Goal: Task Accomplishment & Management: Manage account settings

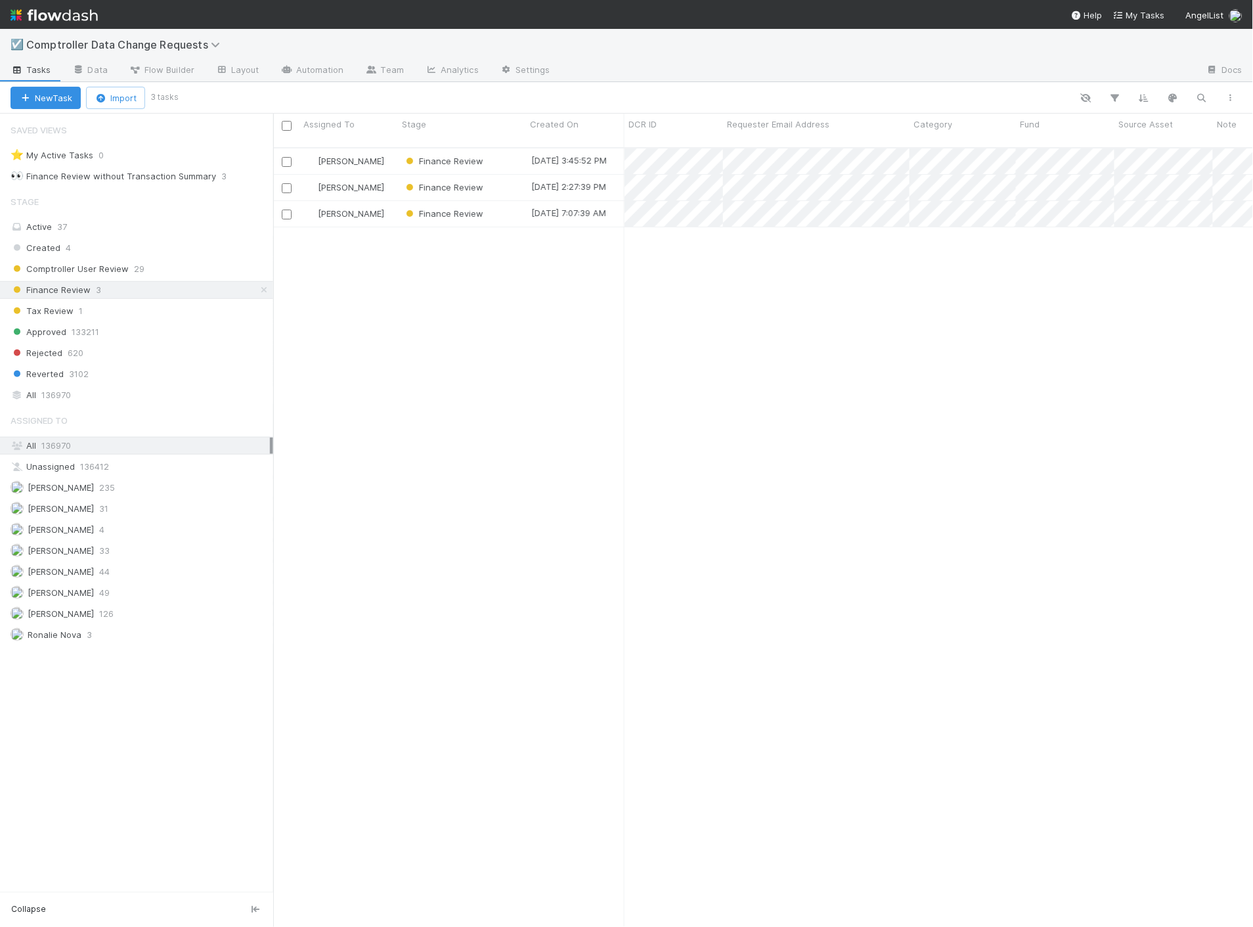
scroll to position [779, 969]
click at [840, 388] on div "[PERSON_NAME] Finance Review [DATE] 3:45:52 PM [DATE] 3:45:53 PM [PERSON_NAME] …" at bounding box center [763, 543] width 981 height 790
click at [36, 11] on img at bounding box center [54, 15] width 87 height 22
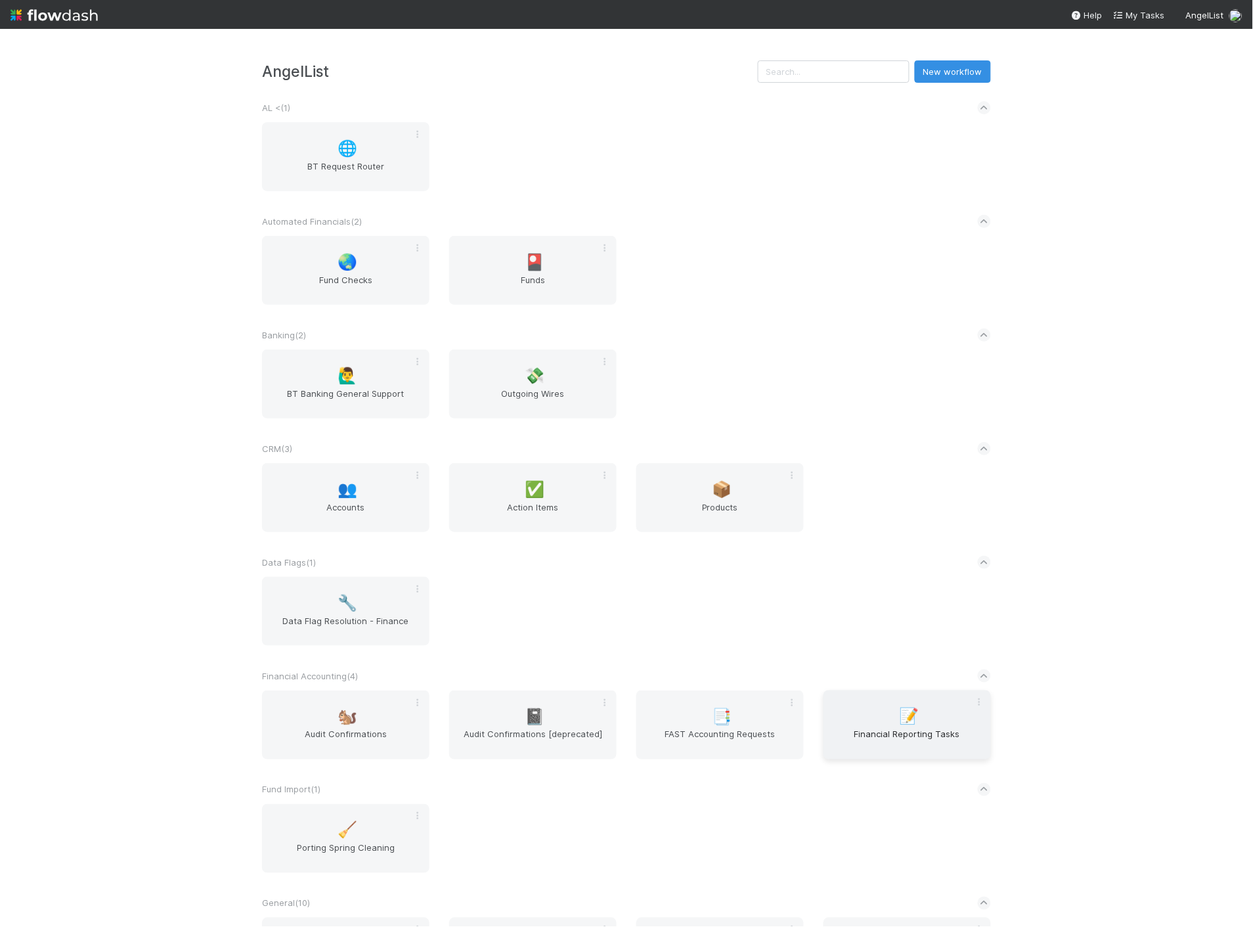
click at [878, 719] on div "📝 Financial Reporting Tasks" at bounding box center [908, 724] width 168 height 69
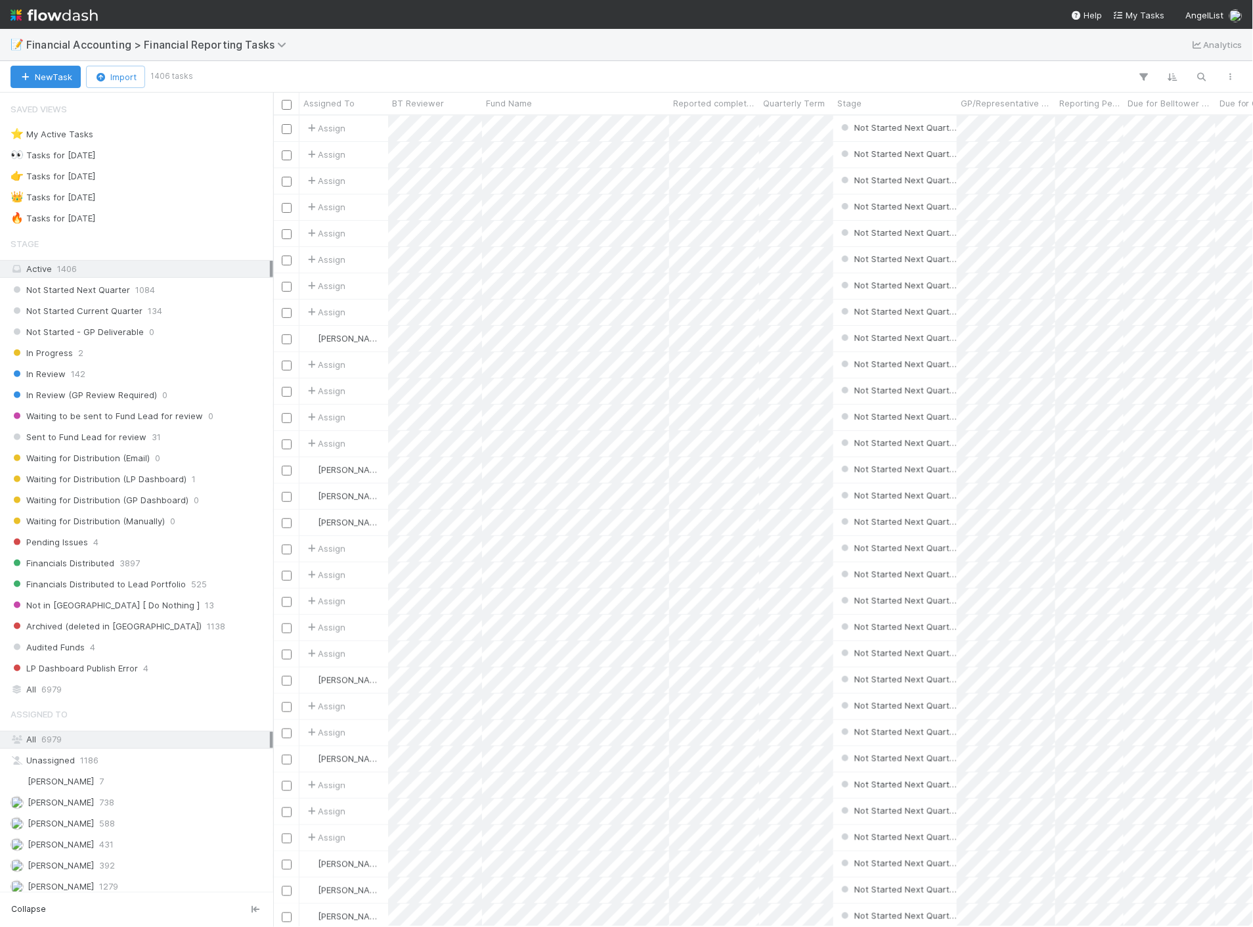
scroll to position [800, 969]
click at [1209, 73] on icon "button" at bounding box center [1202, 77] width 13 height 12
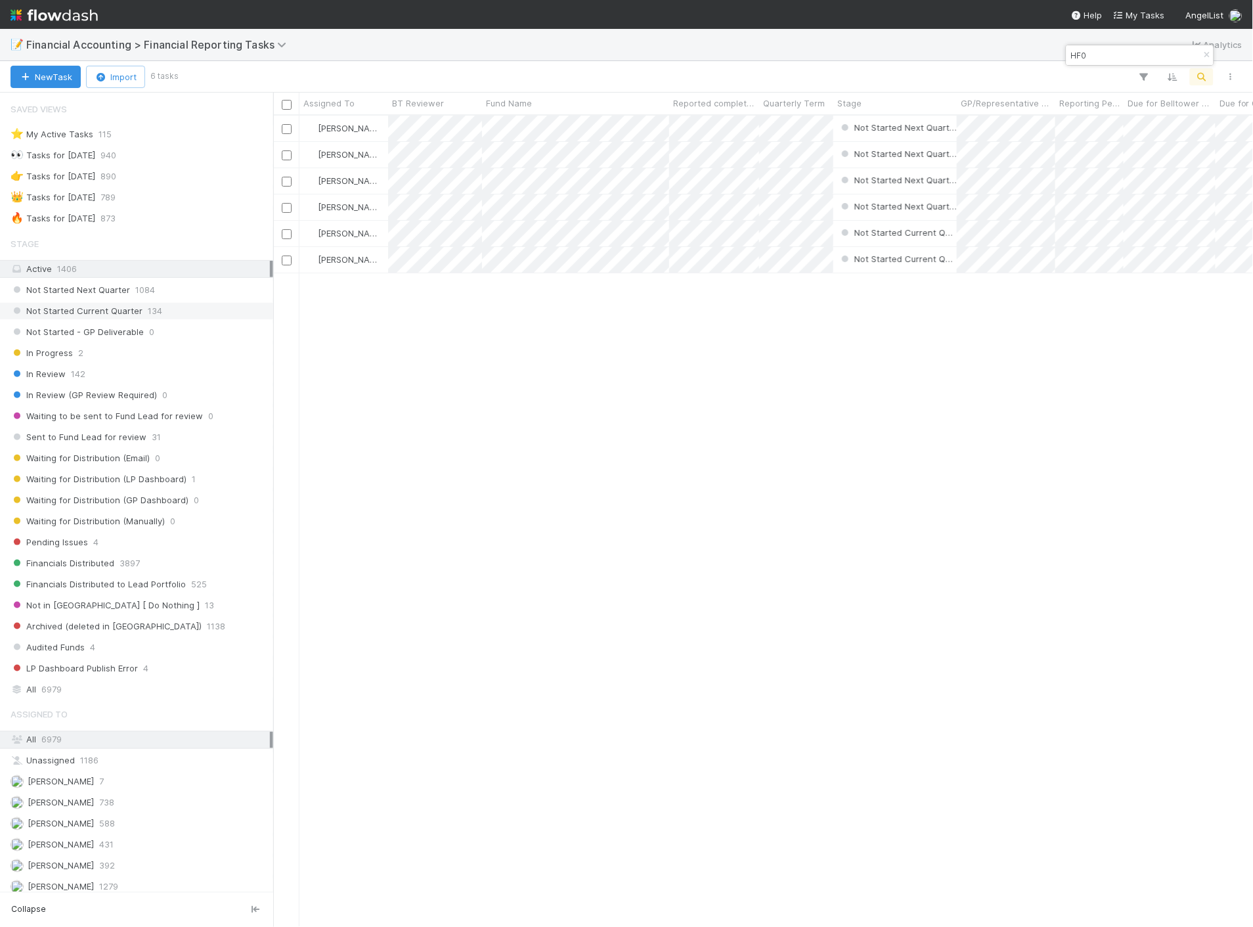
type input "HF0"
click at [149, 313] on span "134" at bounding box center [155, 311] width 14 height 16
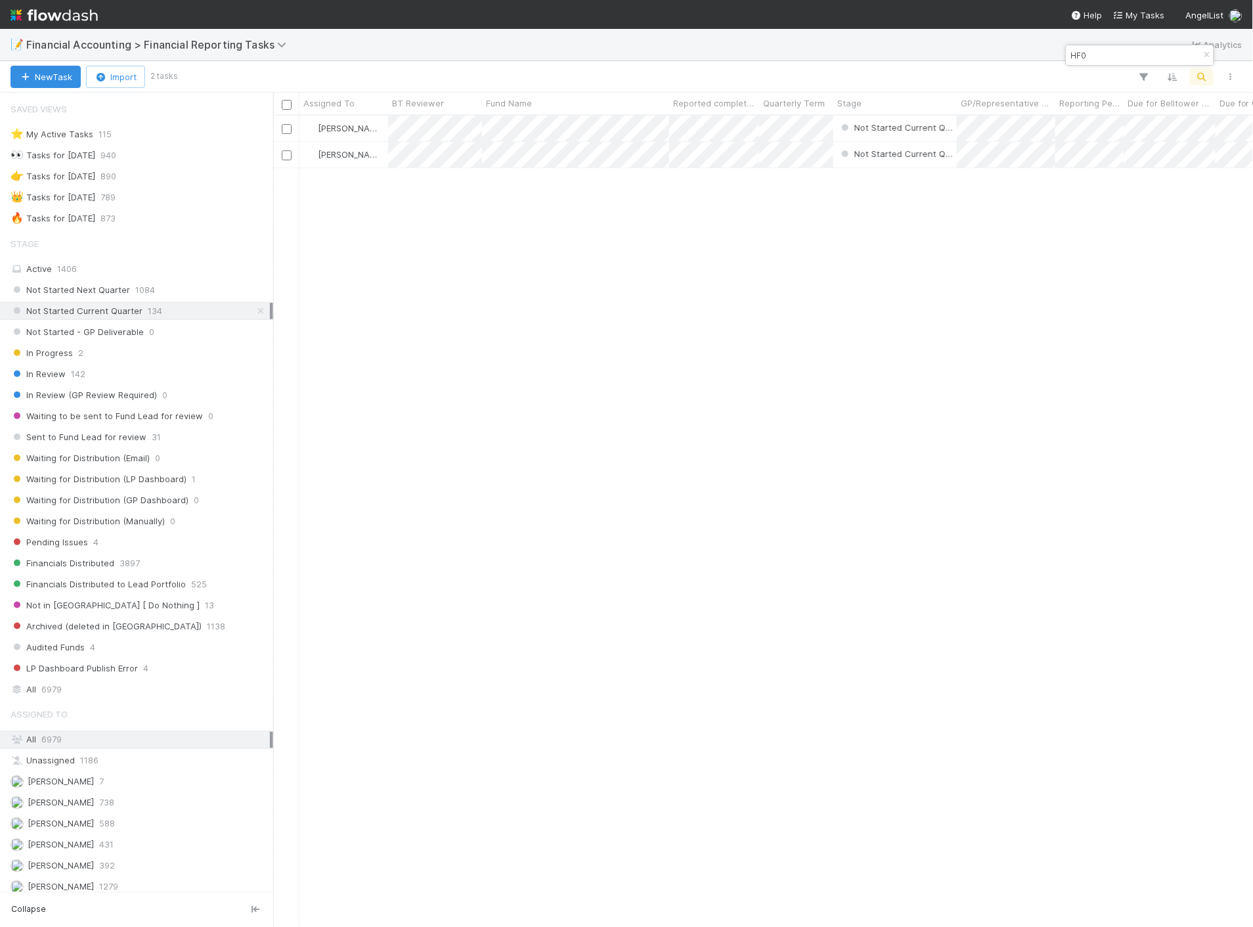
scroll to position [800, 969]
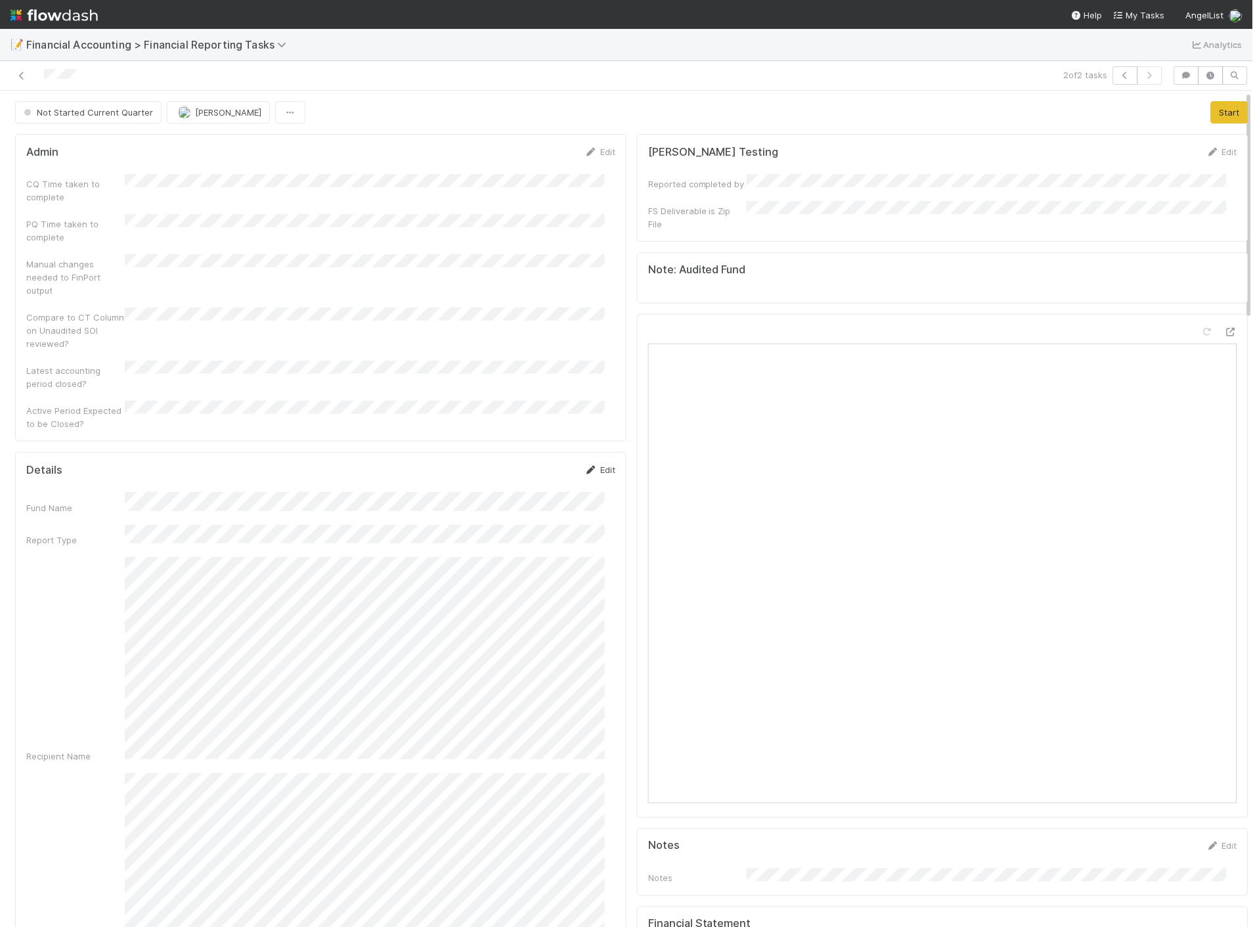
click at [602, 464] on link "Edit" at bounding box center [600, 469] width 31 height 11
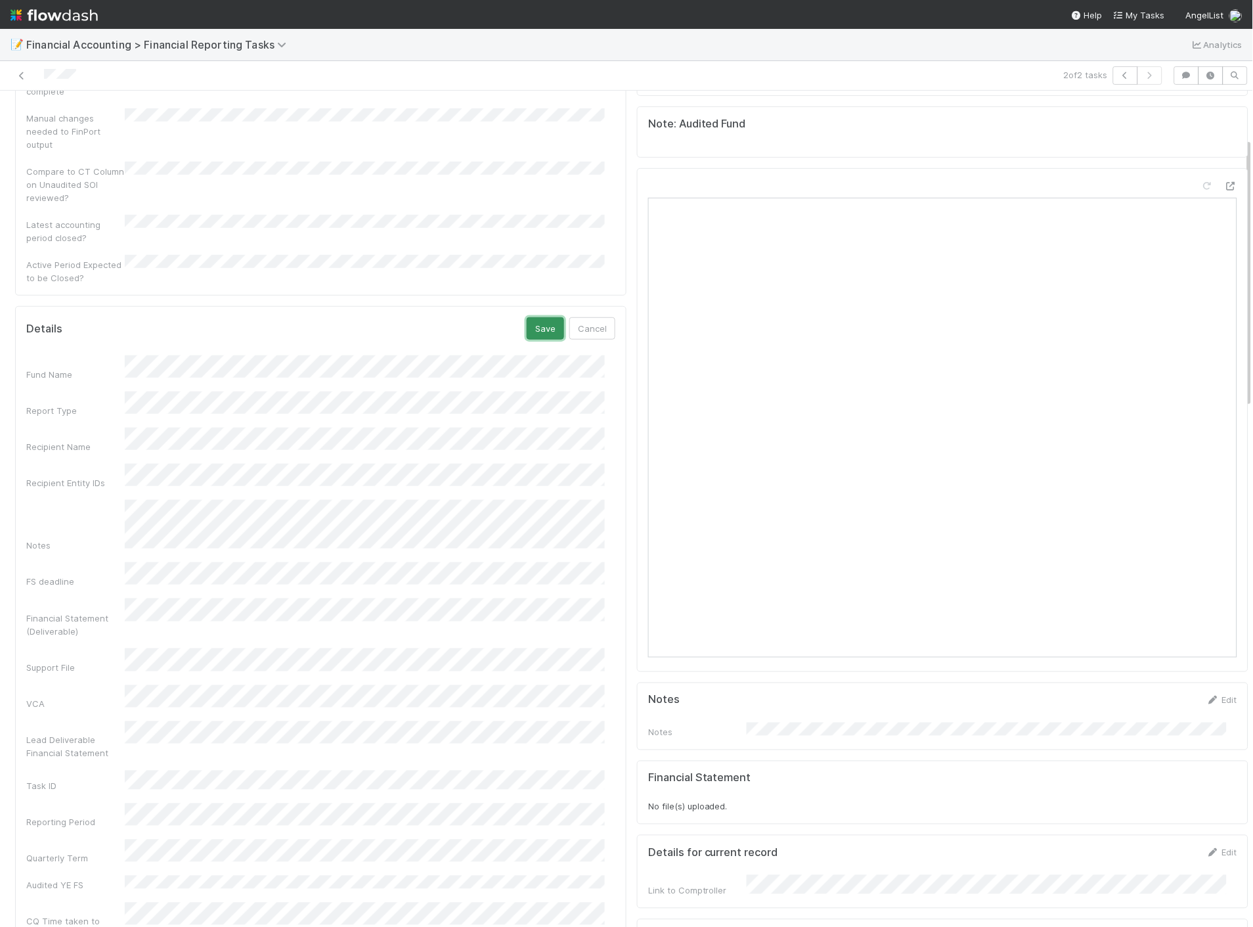
click at [528, 317] on button "Save" at bounding box center [545, 328] width 37 height 22
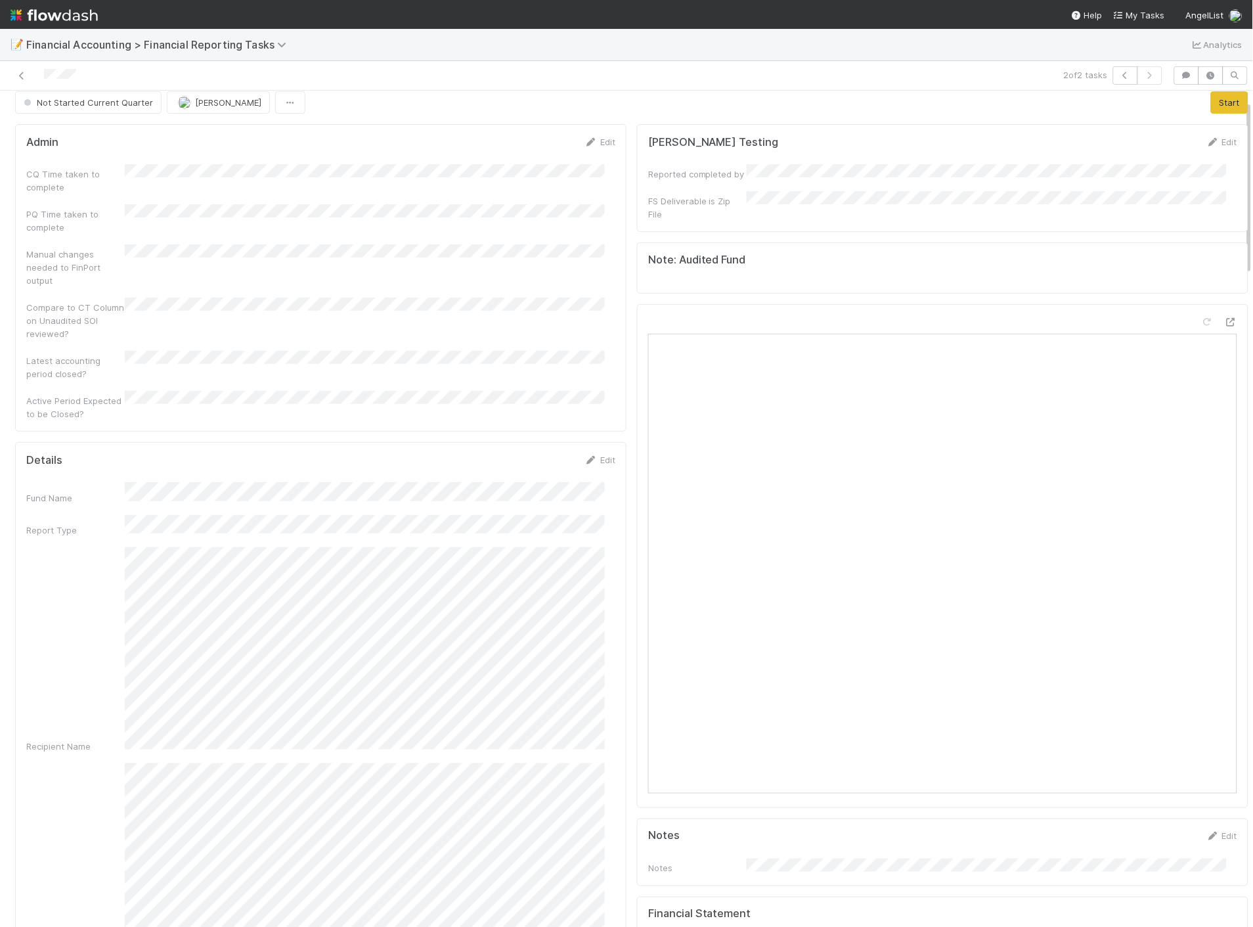
scroll to position [0, 0]
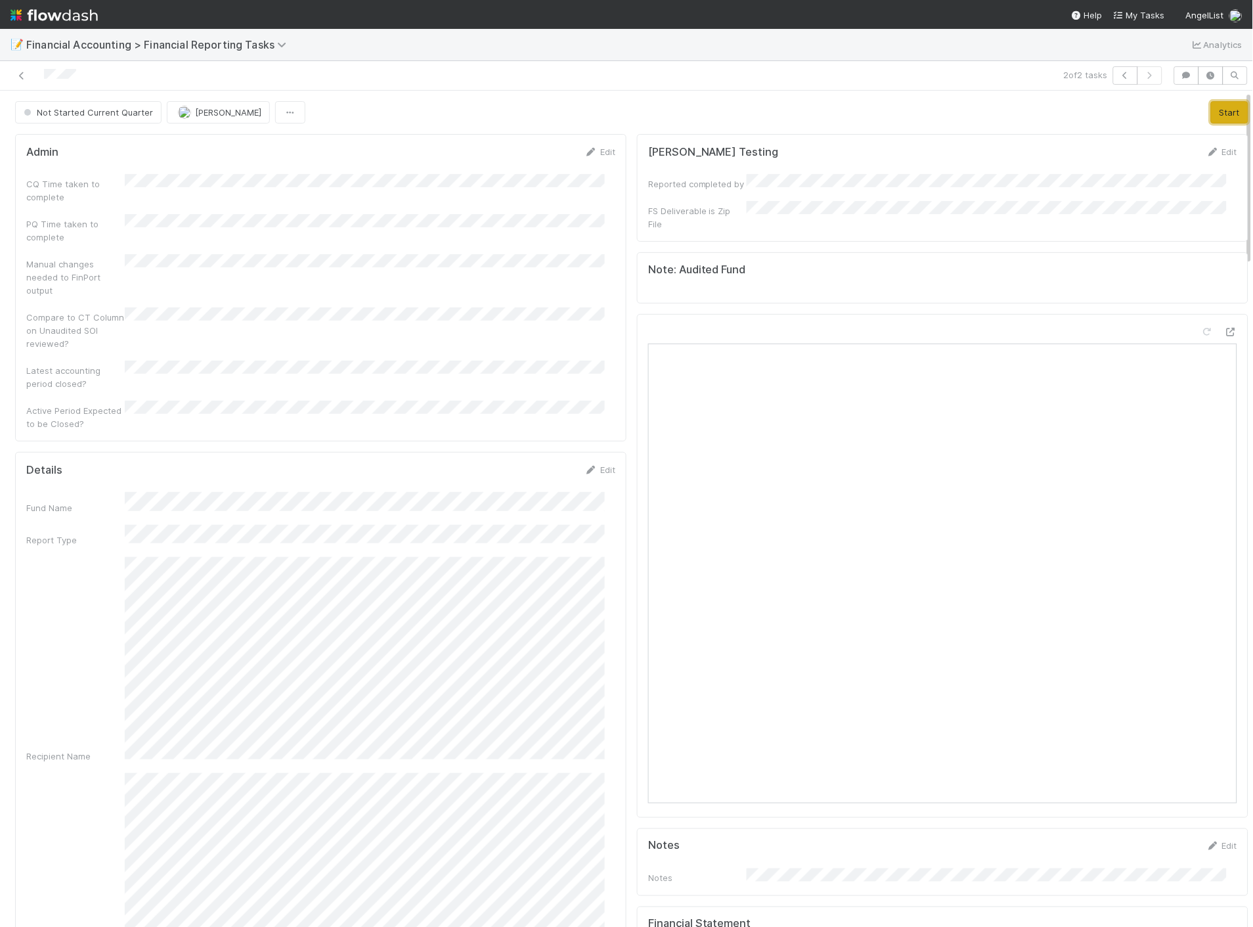
click at [1211, 119] on button "Start" at bounding box center [1229, 112] width 37 height 22
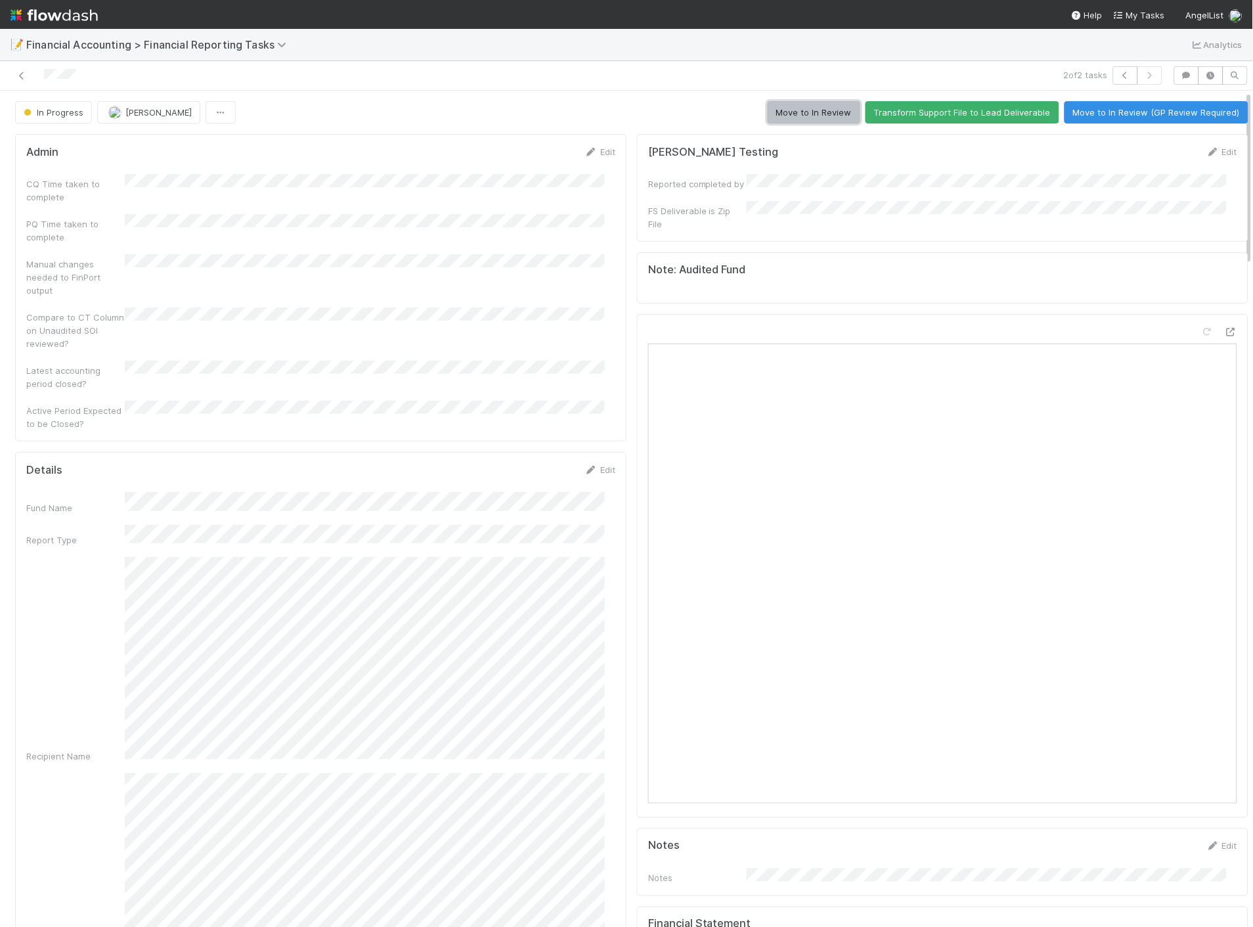
click at [769, 116] on button "Move to In Review" at bounding box center [814, 112] width 93 height 22
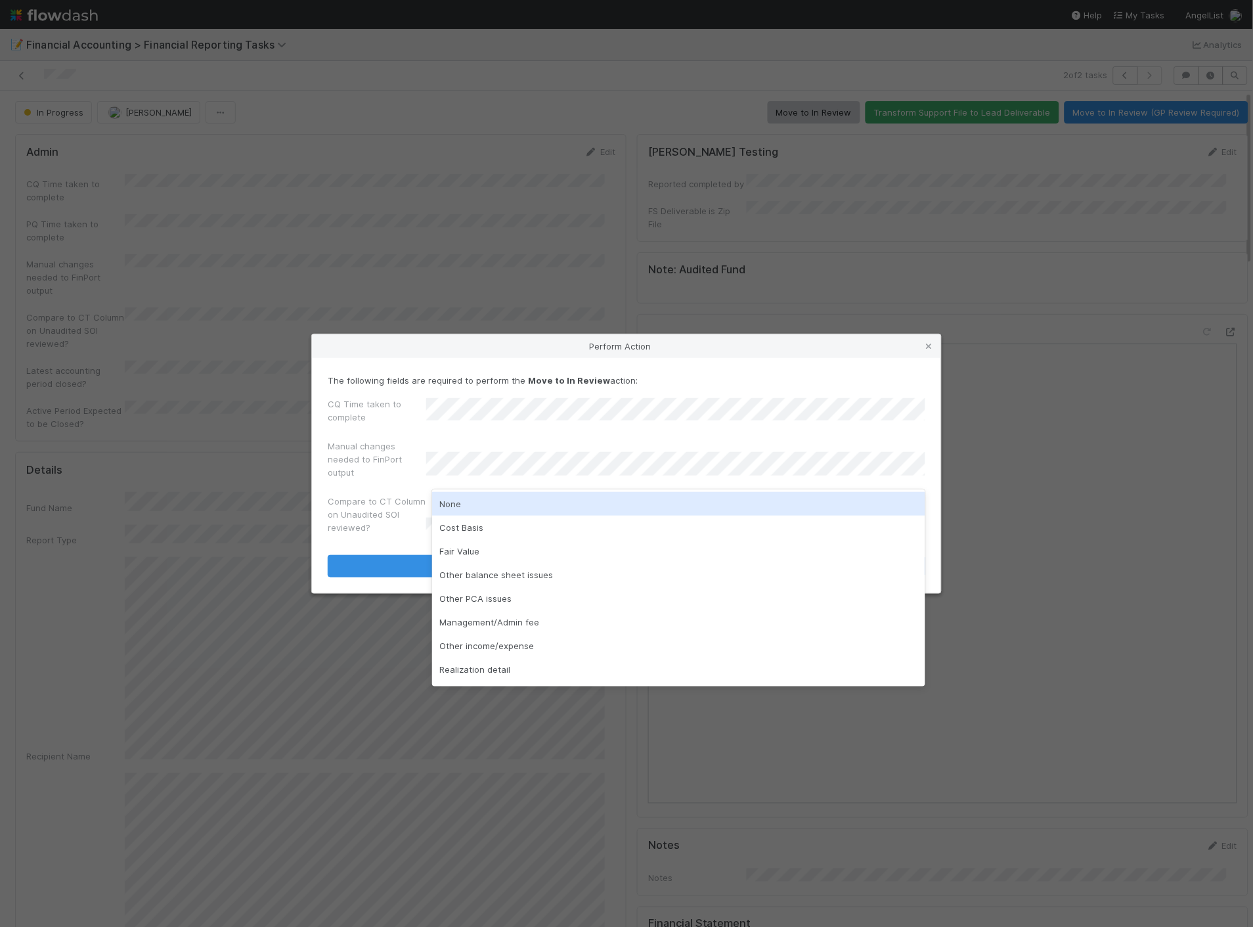
click at [487, 508] on div "None" at bounding box center [679, 504] width 494 height 24
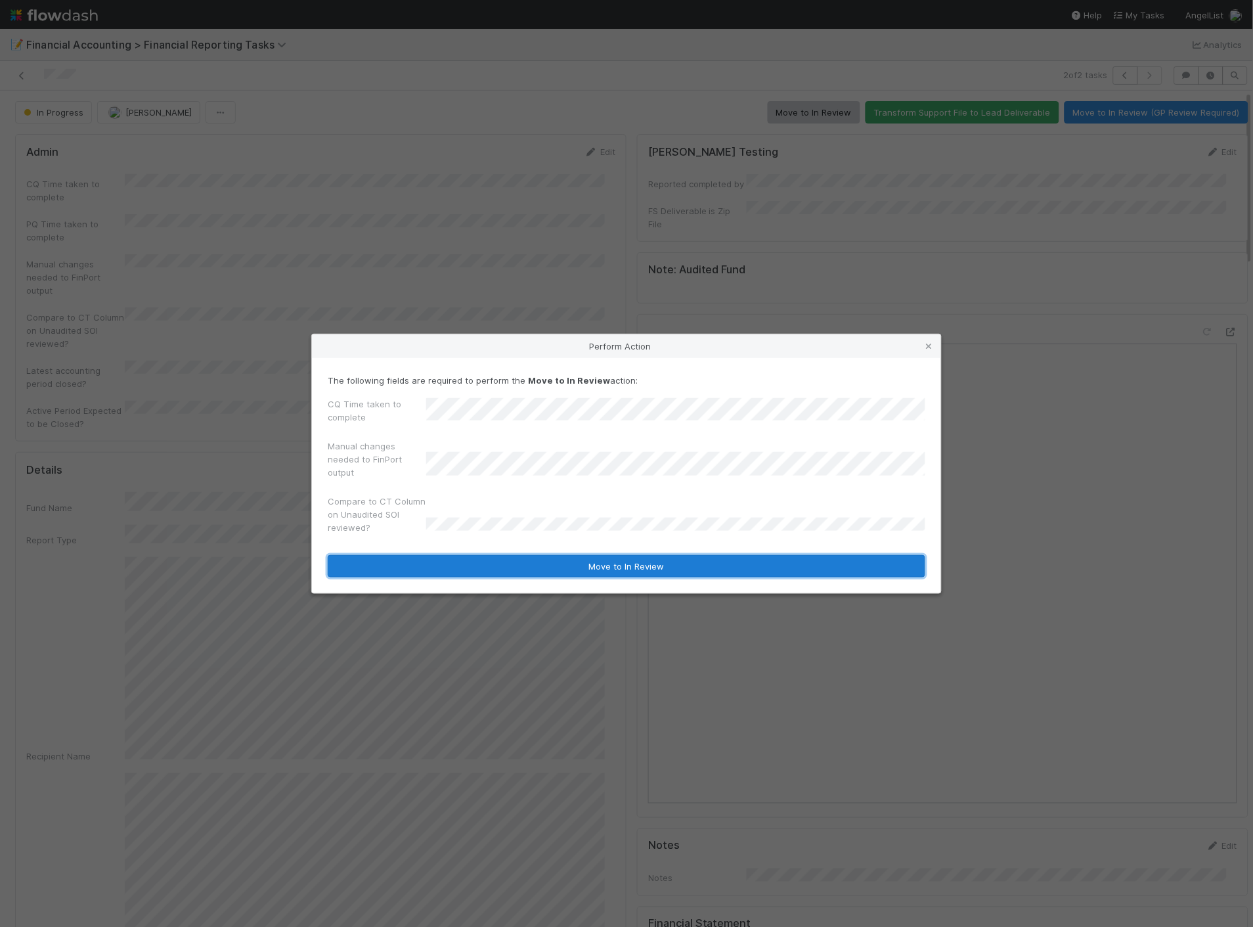
click at [460, 557] on button "Move to In Review" at bounding box center [627, 566] width 598 height 22
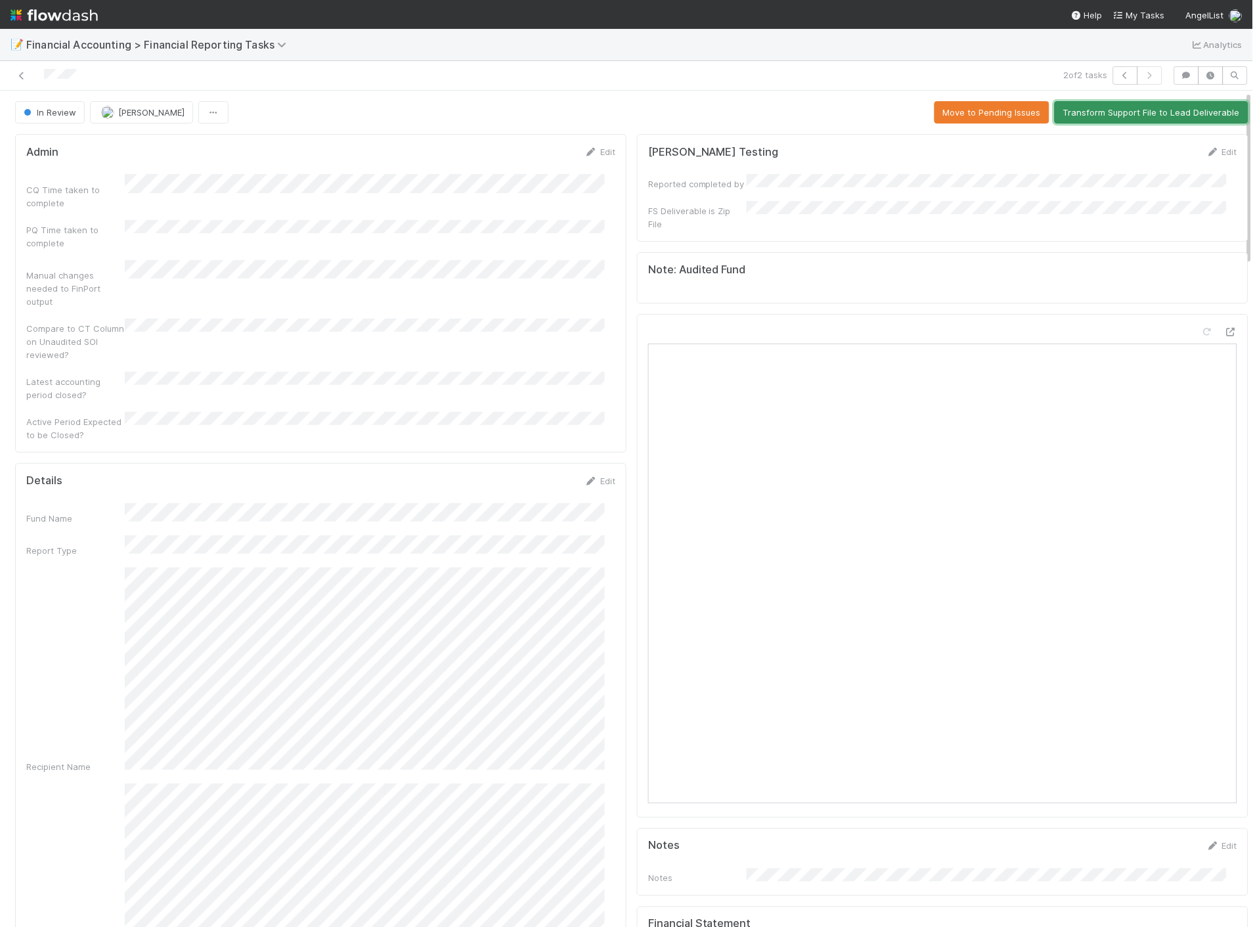
click at [1092, 110] on button "Transform Support File to Lead Deliverable" at bounding box center [1152, 112] width 194 height 22
click at [66, 116] on div "In Review" at bounding box center [52, 112] width 75 height 22
click at [229, 75] on div at bounding box center [297, 75] width 584 height 18
click at [51, 112] on div "In Review" at bounding box center [52, 112] width 75 height 22
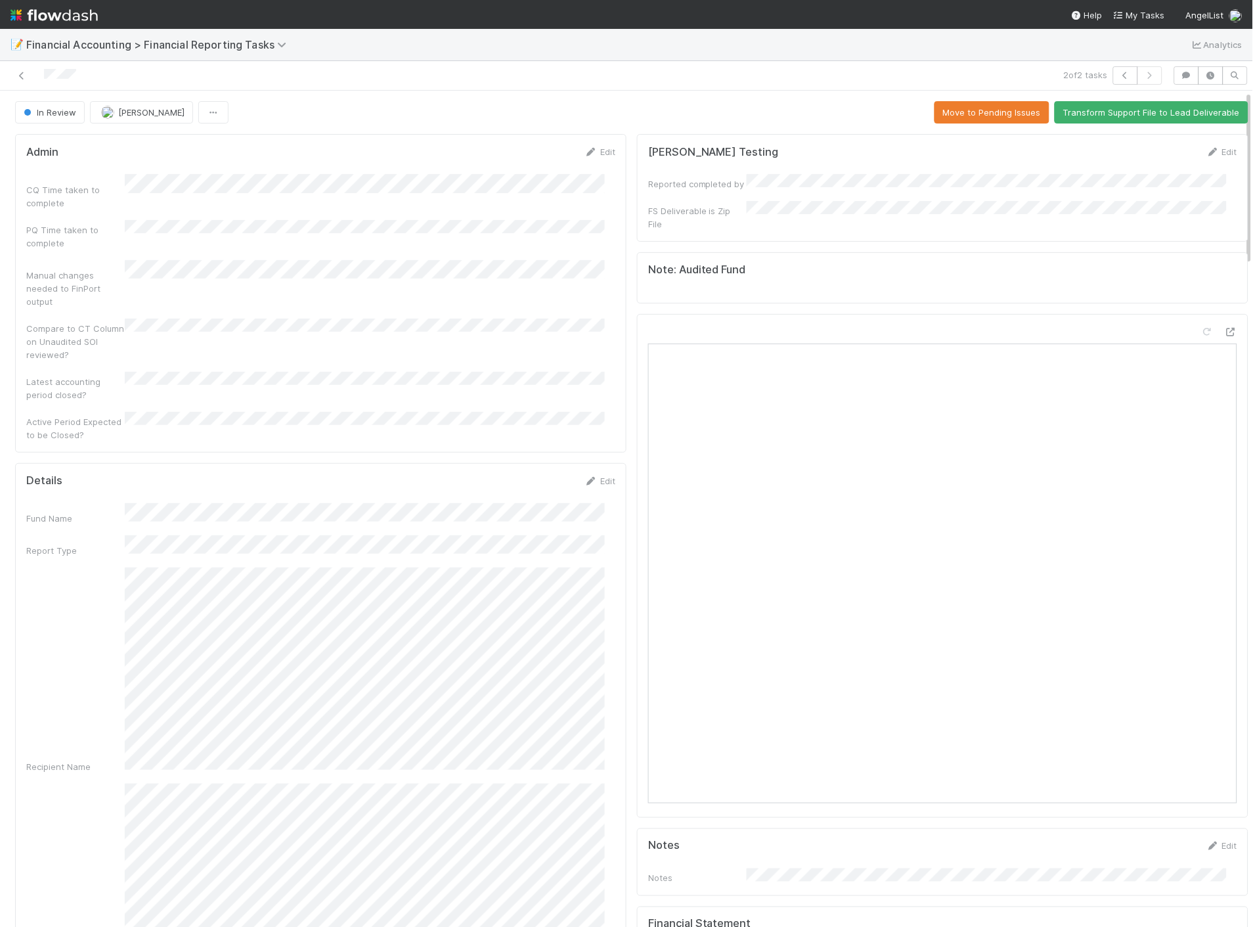
click at [762, 115] on div "In Review [PERSON_NAME] Move to Pending Issues Transform Support File to Lead D…" at bounding box center [632, 112] width 1234 height 22
click at [35, 113] on div "In Review" at bounding box center [52, 112] width 75 height 22
click at [20, 73] on icon at bounding box center [21, 76] width 13 height 9
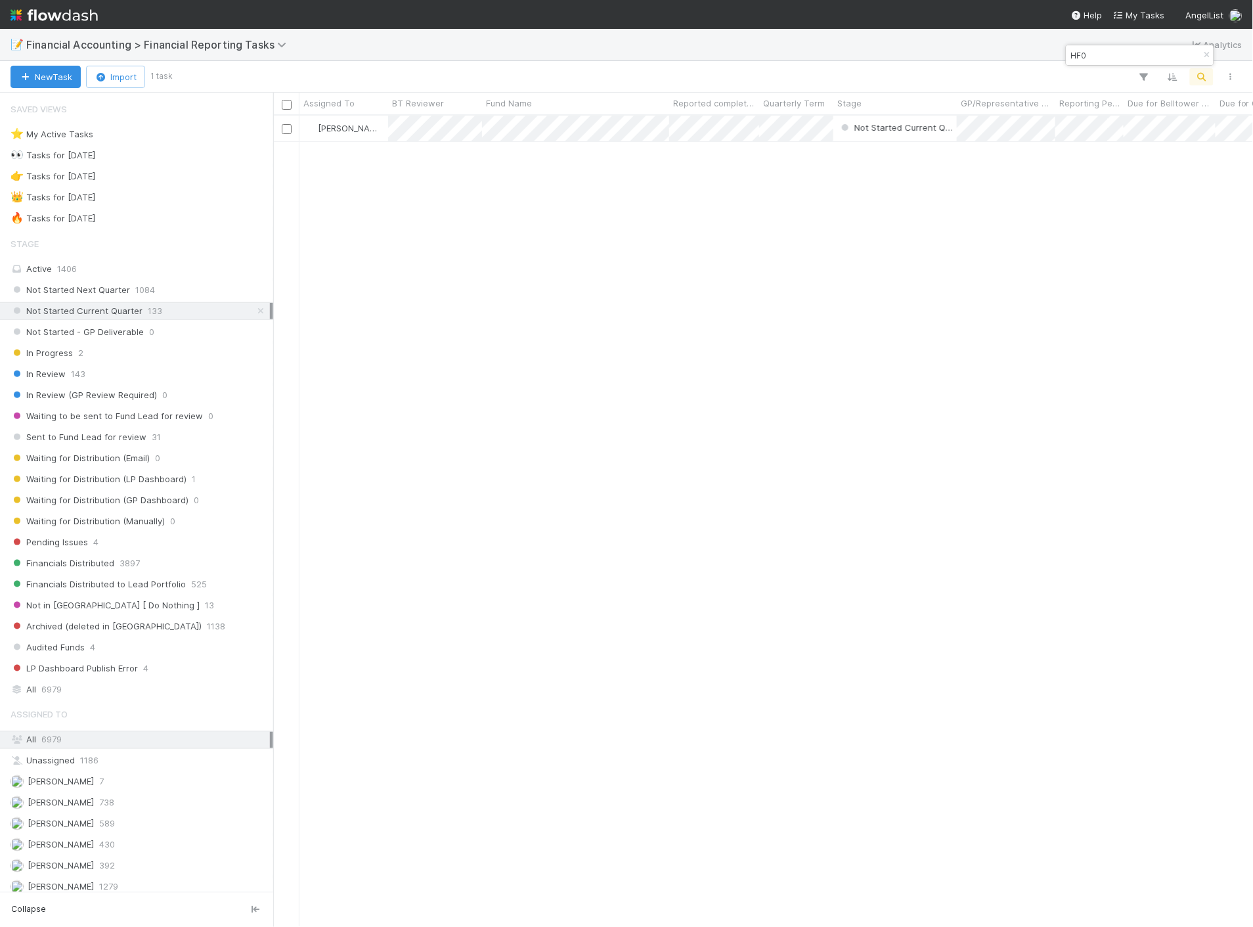
scroll to position [800, 969]
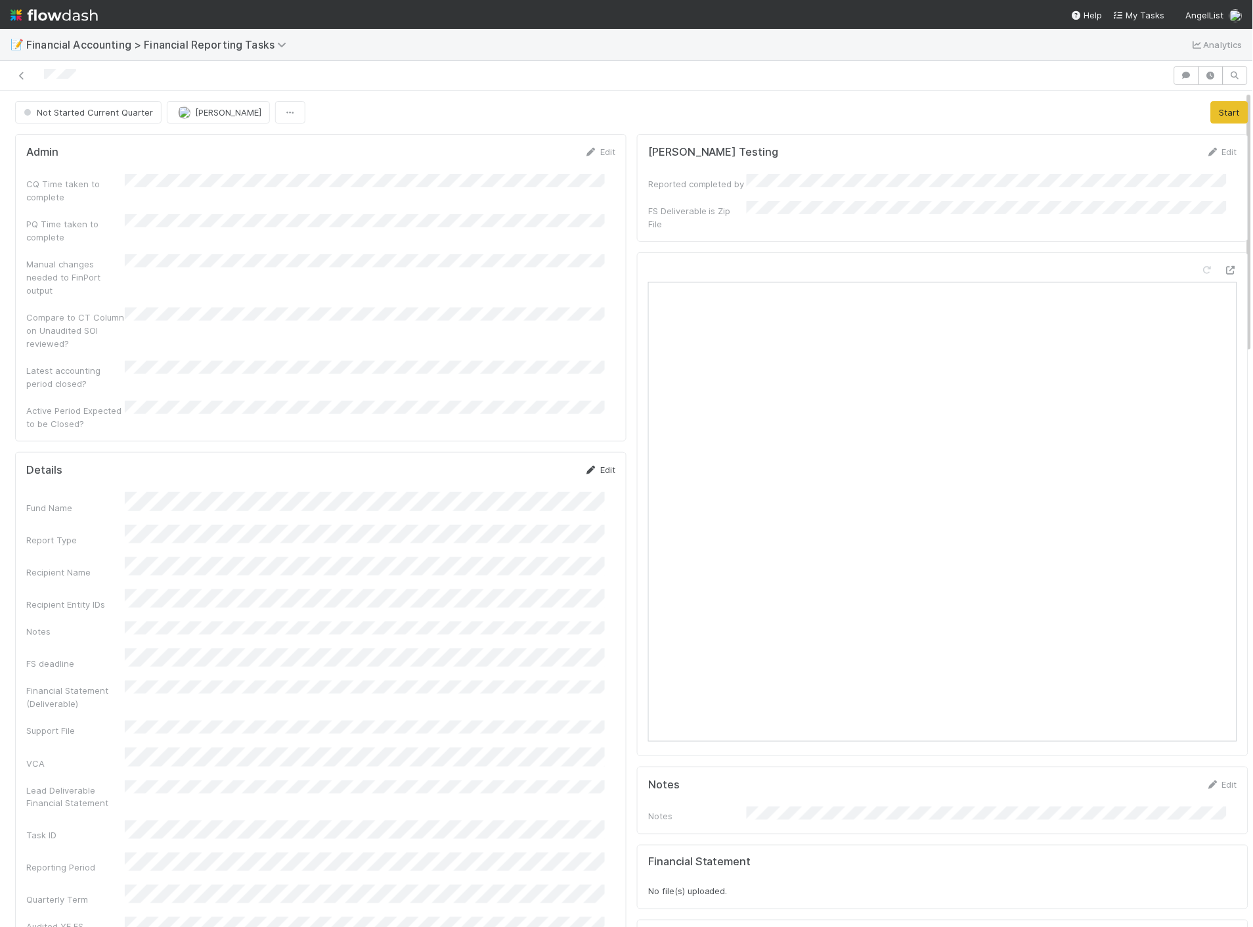
click at [589, 464] on link "Edit" at bounding box center [600, 469] width 31 height 11
click at [539, 463] on button "Save" at bounding box center [545, 474] width 37 height 22
click at [116, 115] on div "Not Started Current Quarter" at bounding box center [91, 112] width 152 height 22
click at [1211, 113] on button "Start" at bounding box center [1229, 112] width 37 height 22
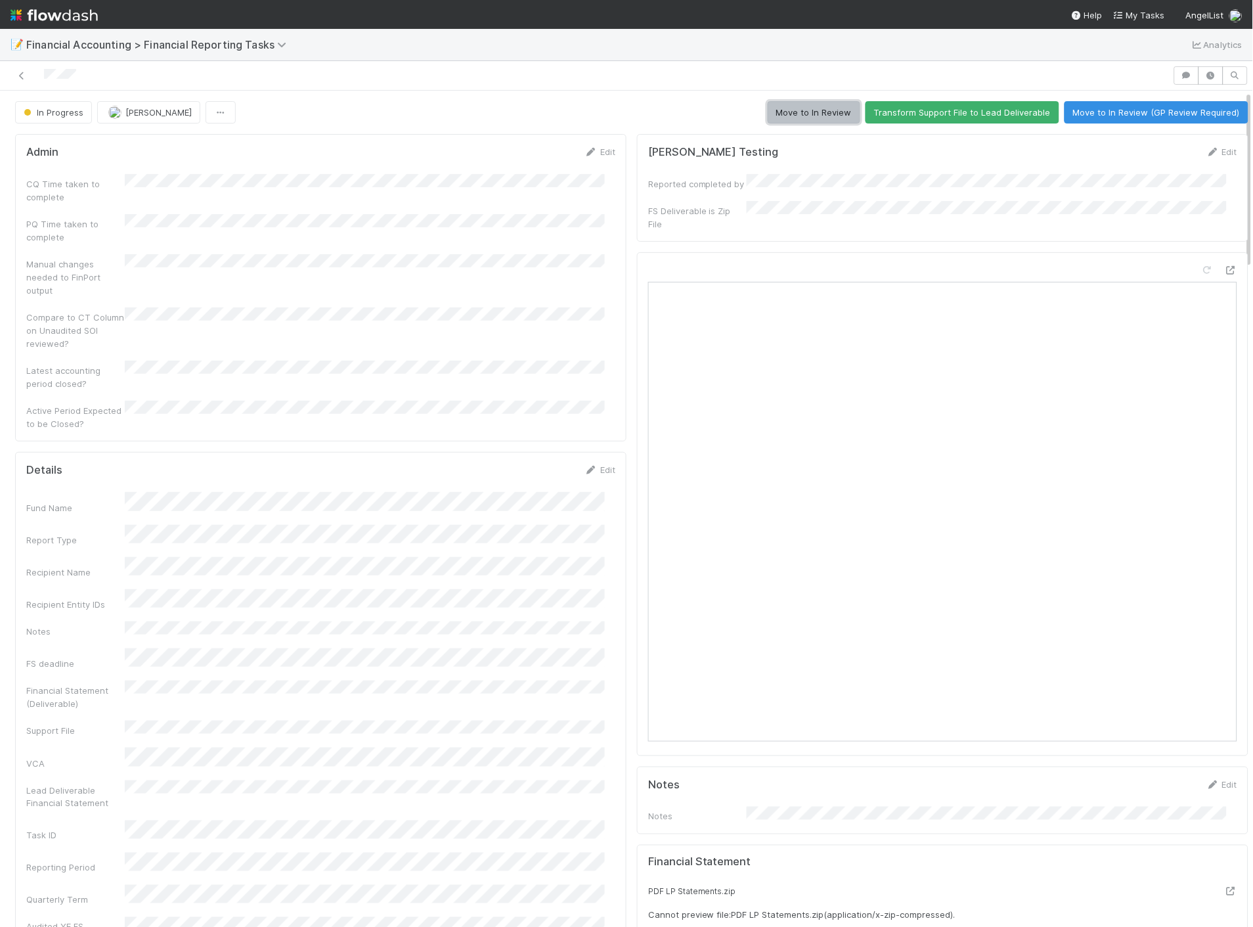
click at [768, 117] on button "Move to In Review" at bounding box center [814, 112] width 93 height 22
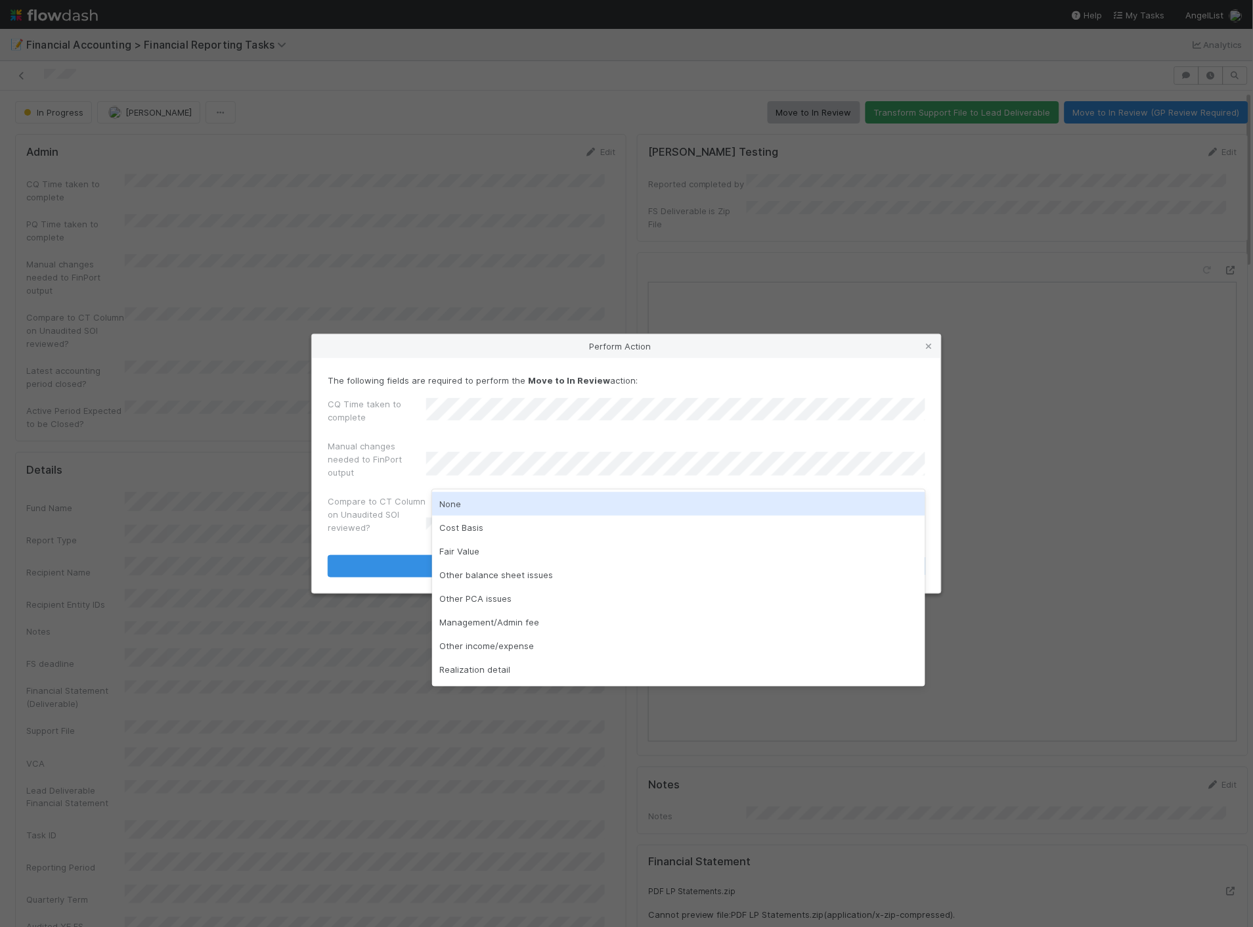
click at [487, 506] on div "None" at bounding box center [679, 504] width 494 height 24
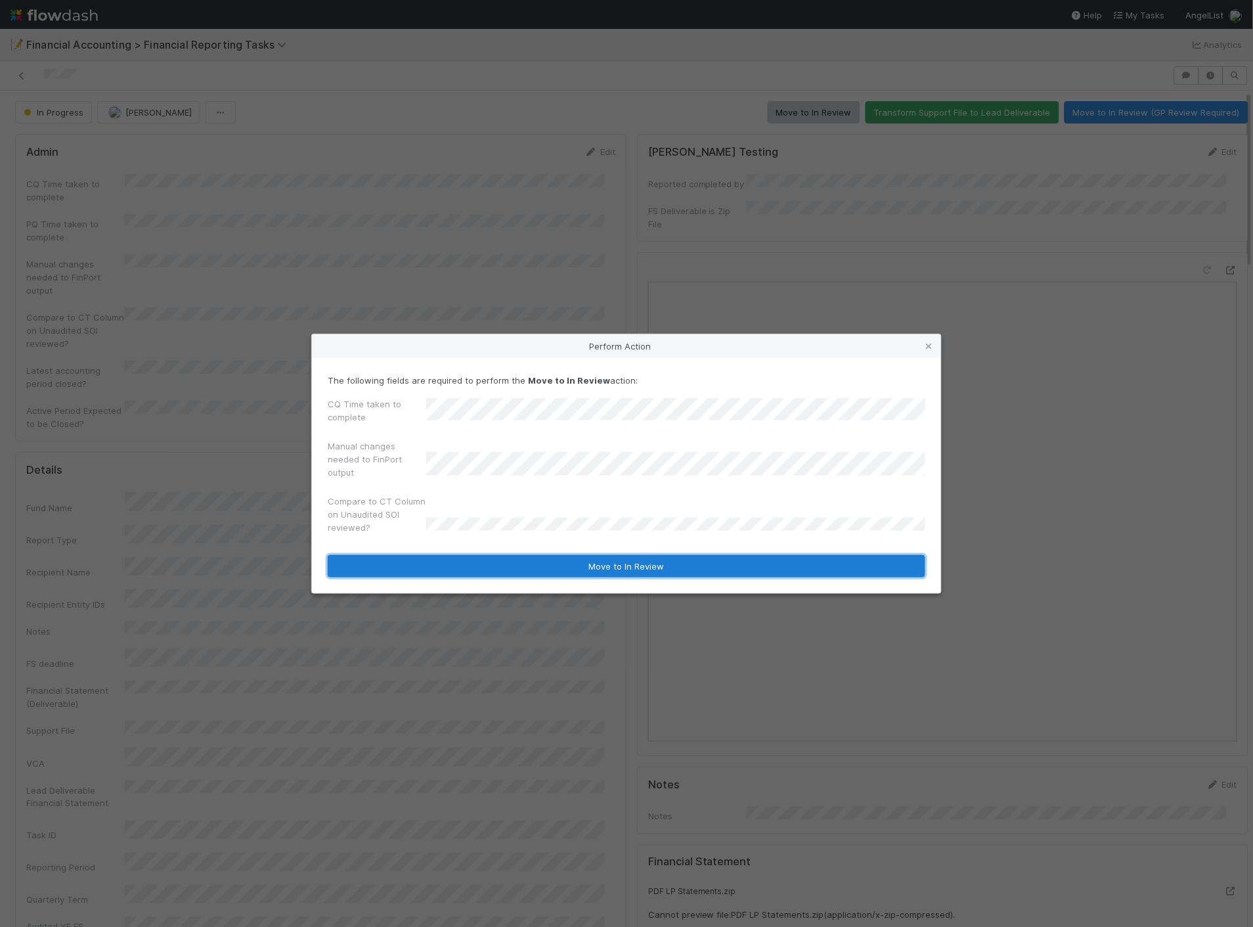
click at [442, 574] on button "Move to In Review" at bounding box center [627, 566] width 598 height 22
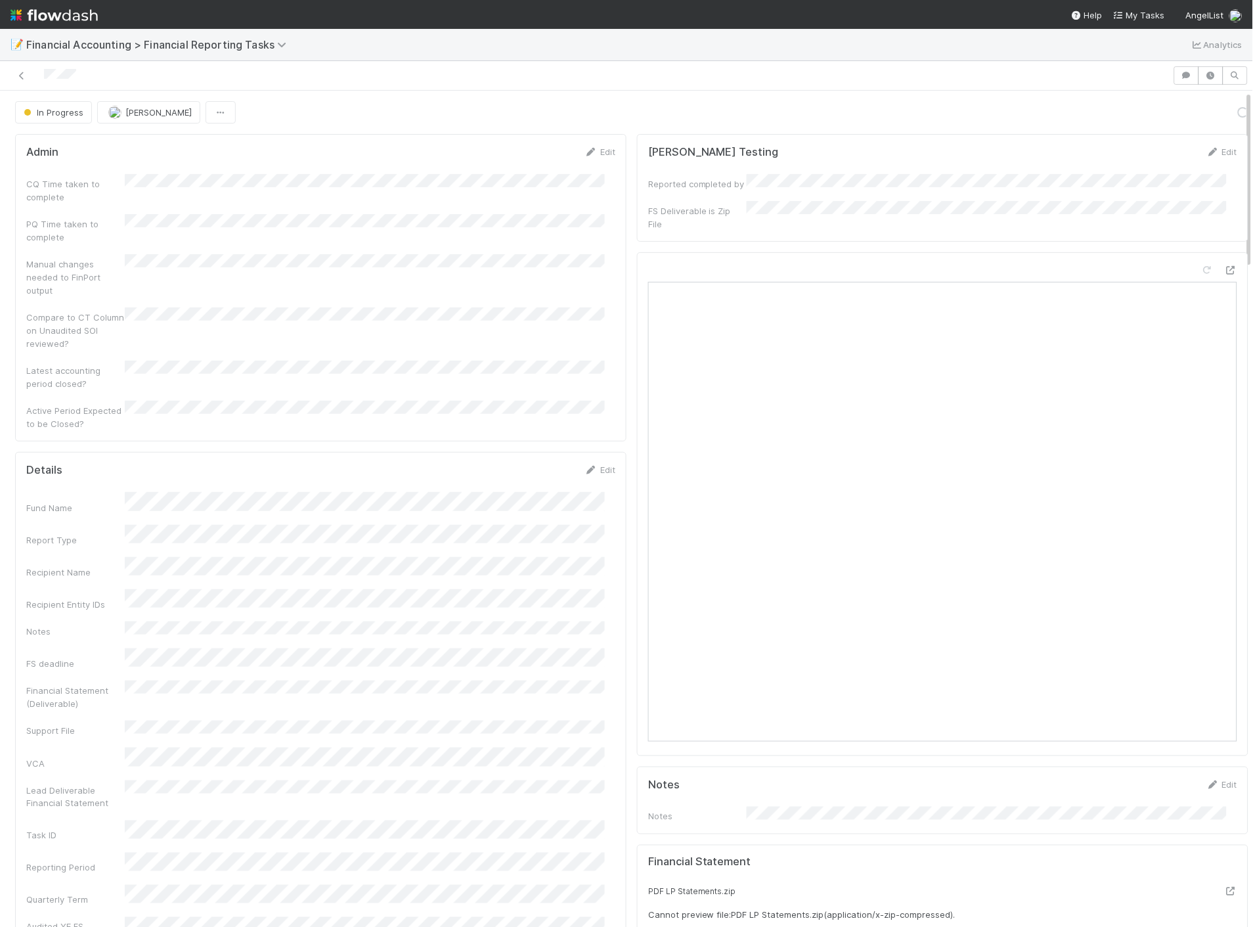
click at [53, 113] on div "In Progress" at bounding box center [56, 112] width 82 height 22
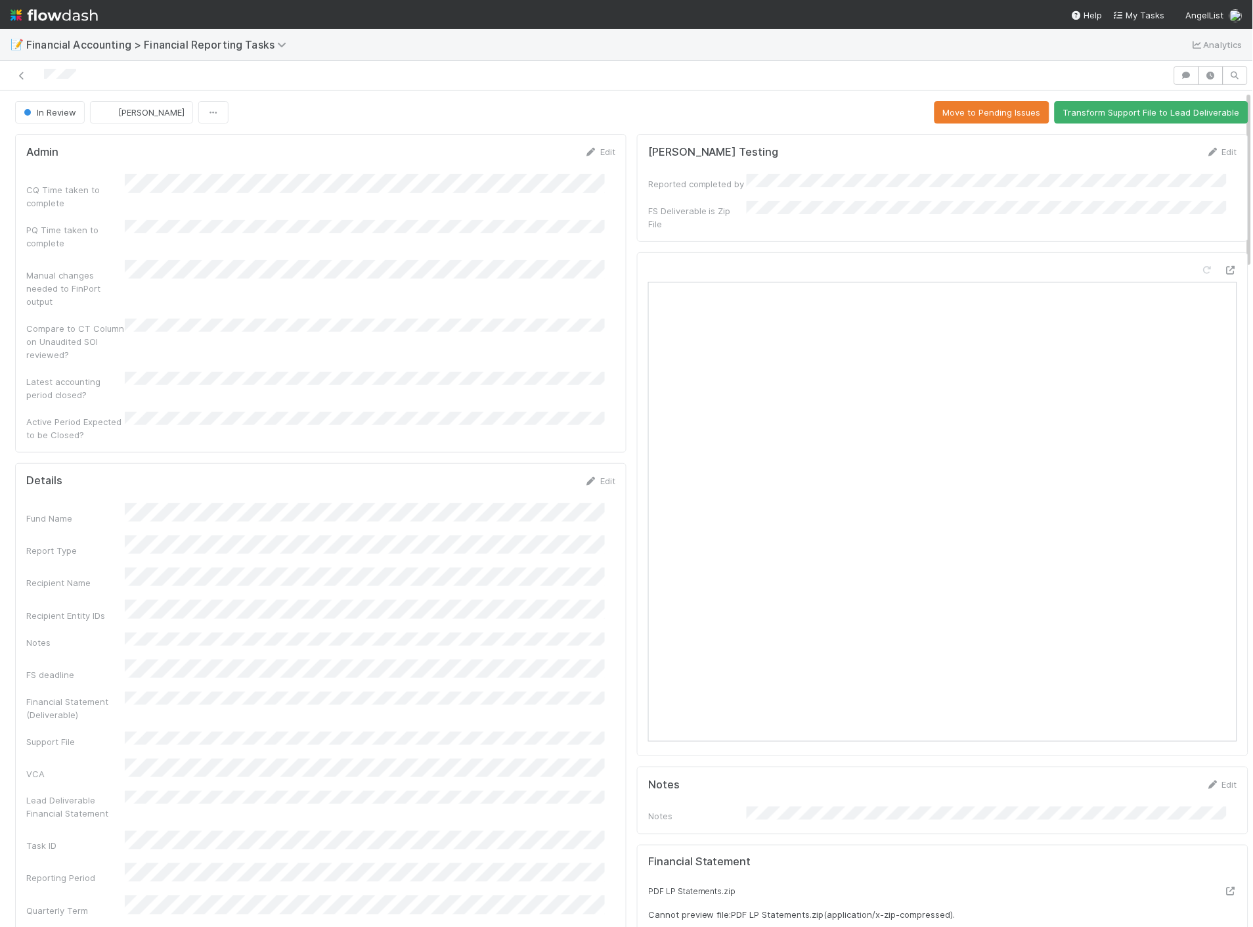
click at [57, 114] on div "In Review" at bounding box center [52, 112] width 75 height 22
click at [24, 77] on icon at bounding box center [21, 76] width 13 height 9
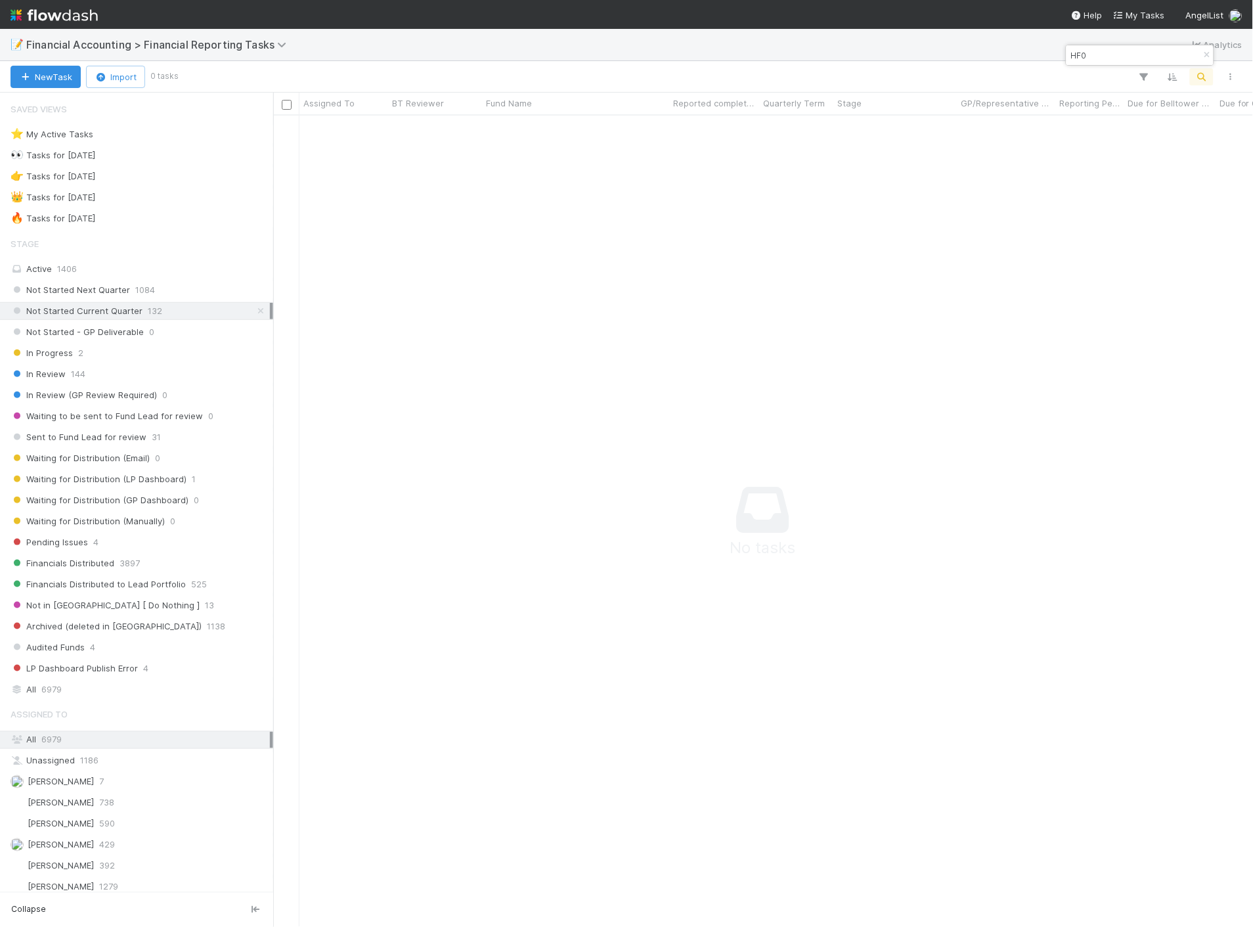
scroll to position [790, 958]
